Goal: Information Seeking & Learning: Find specific fact

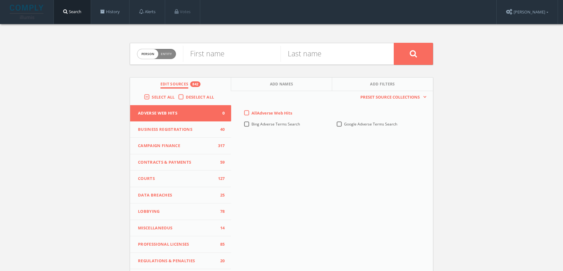
click at [162, 95] on span "Select All" at bounding box center [163, 97] width 23 height 6
click at [0, 0] on input "Select All" at bounding box center [0, 0] width 0 height 0
click at [162, 95] on span "Select All" at bounding box center [163, 97] width 23 height 6
click at [0, 0] on input "Select All" at bounding box center [0, 0] width 0 height 0
click at [157, 57] on span "person" at bounding box center [147, 54] width 21 height 10
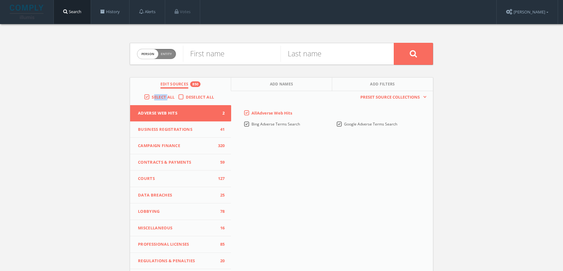
checkbox input "true"
click at [198, 57] on input "text" at bounding box center [288, 54] width 211 height 16
paste input "GSG Consultants"
type input "GSG Consultants"
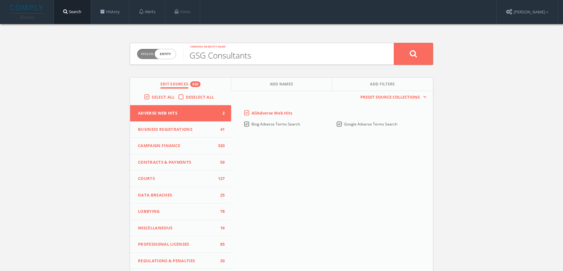
click at [394, 43] on button at bounding box center [413, 54] width 39 height 22
